Goal: Transaction & Acquisition: Download file/media

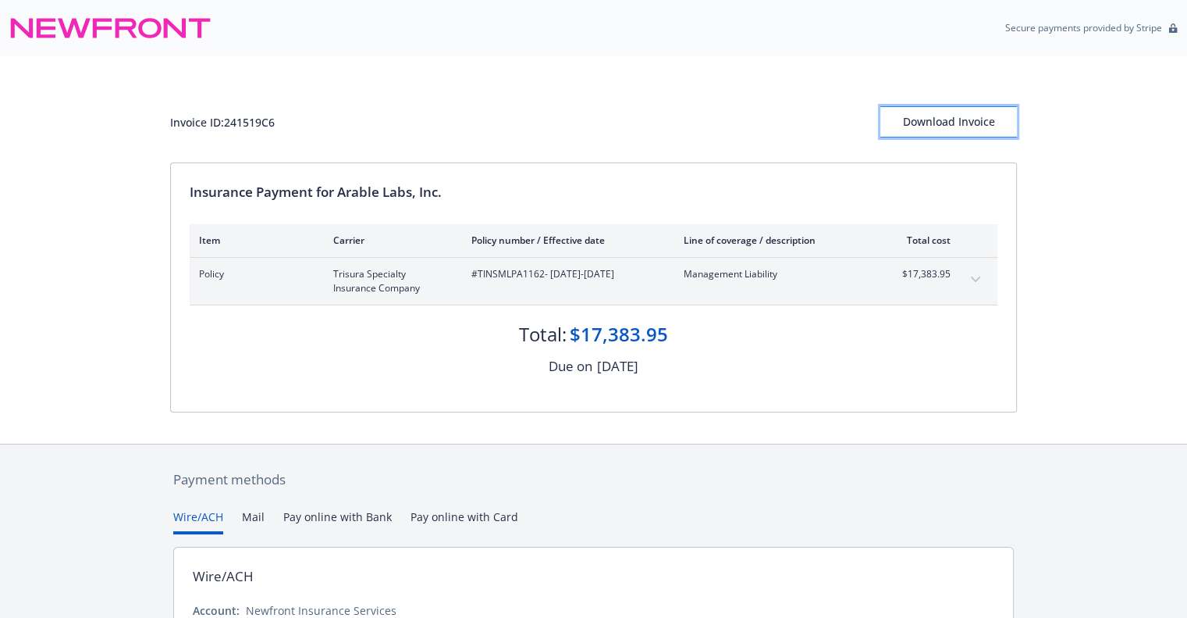
click at [915, 127] on div "Download Invoice" at bounding box center [949, 122] width 137 height 30
